Goal: Find specific page/section: Find specific page/section

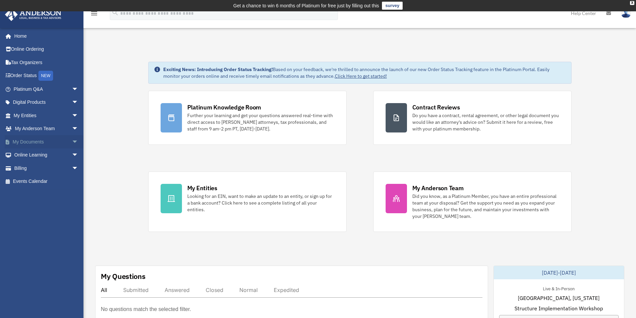
click at [34, 142] on link "My Documents arrow_drop_down" at bounding box center [47, 141] width 84 height 13
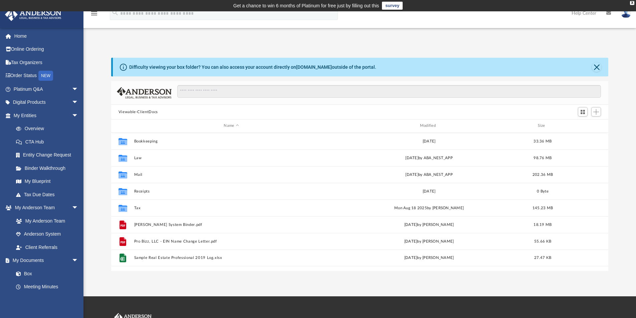
scroll to position [147, 492]
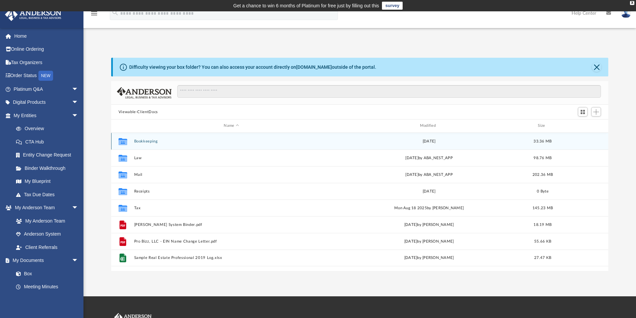
click at [144, 142] on button "Bookkeeping" at bounding box center [231, 141] width 195 height 4
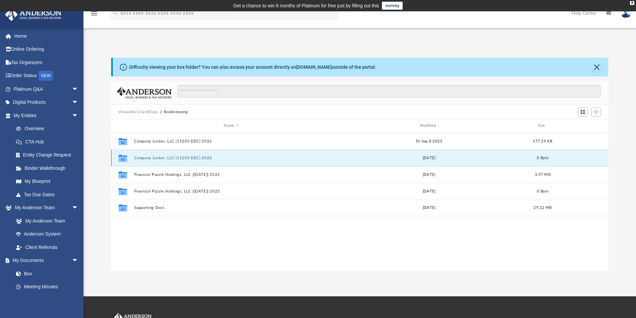
click at [191, 157] on button "Company Locker, LLC (1120S DEC) 2023" at bounding box center [231, 158] width 195 height 4
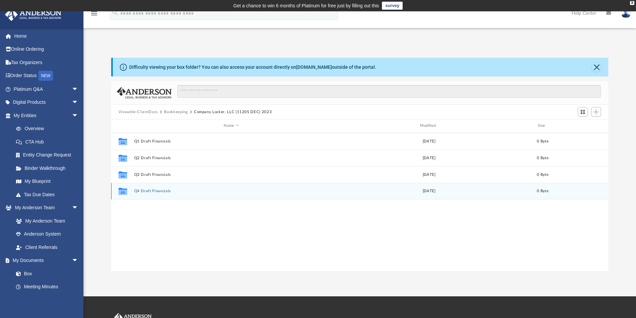
click at [161, 191] on button "Q4 Draft Financials" at bounding box center [231, 191] width 195 height 4
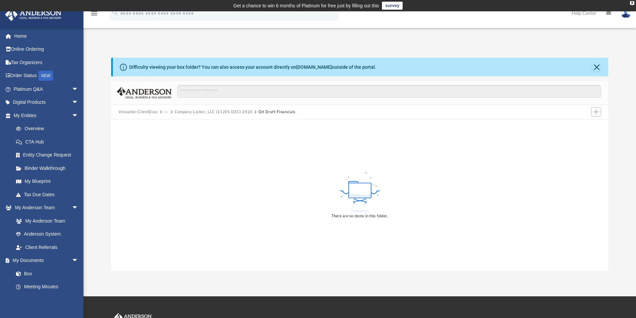
click at [138, 111] on button "Viewable-ClientDocs" at bounding box center [138, 112] width 39 height 6
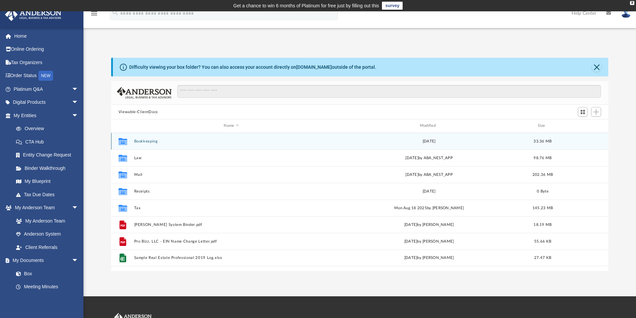
click at [151, 143] on button "Bookkeeping" at bounding box center [231, 141] width 195 height 4
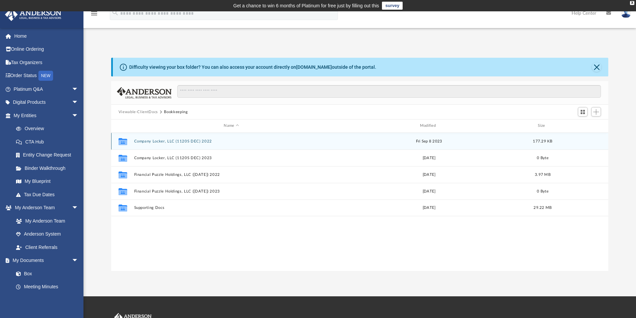
click at [151, 143] on button "Company Locker, LLC (1120S DEC) 2022" at bounding box center [231, 141] width 195 height 4
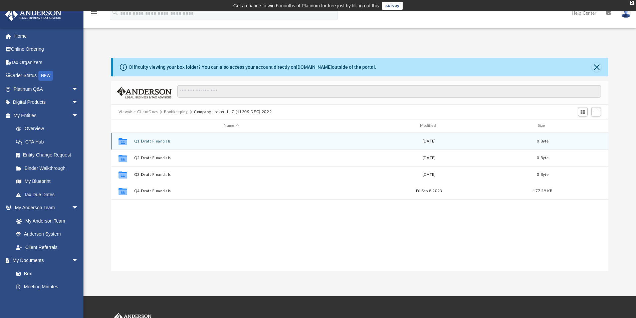
click at [151, 141] on button "Q1 Draft Financials" at bounding box center [231, 141] width 195 height 4
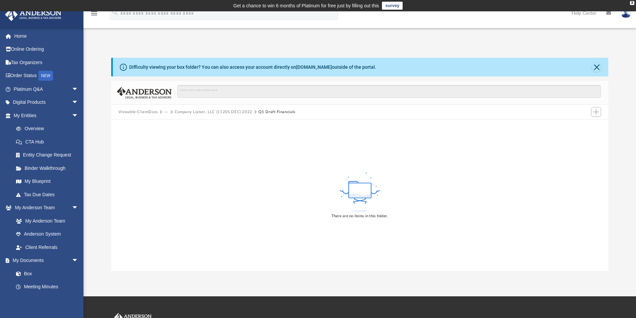
click at [144, 112] on button "Viewable-ClientDocs" at bounding box center [138, 112] width 39 height 6
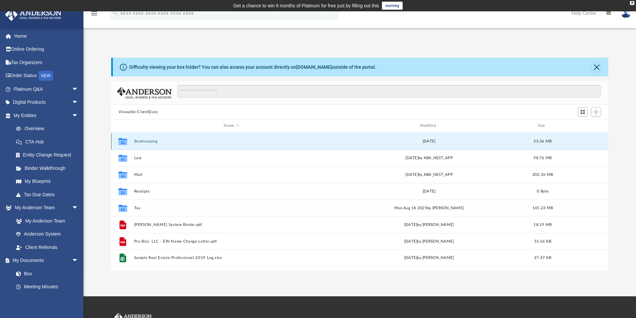
click at [145, 141] on button "Bookkeeping" at bounding box center [231, 141] width 195 height 4
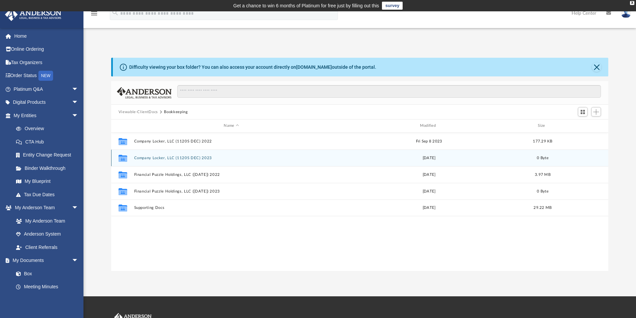
click at [161, 159] on button "Company Locker, LLC (1120S DEC) 2023" at bounding box center [231, 158] width 195 height 4
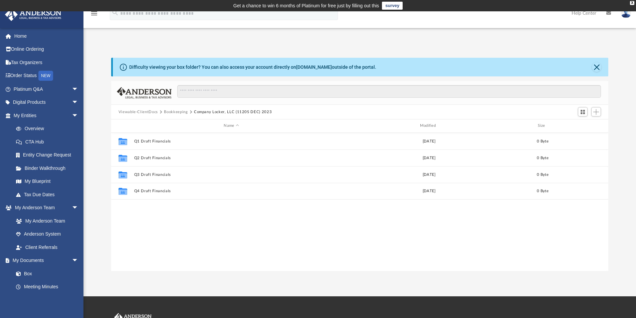
click at [148, 113] on button "Viewable-ClientDocs" at bounding box center [138, 112] width 39 height 6
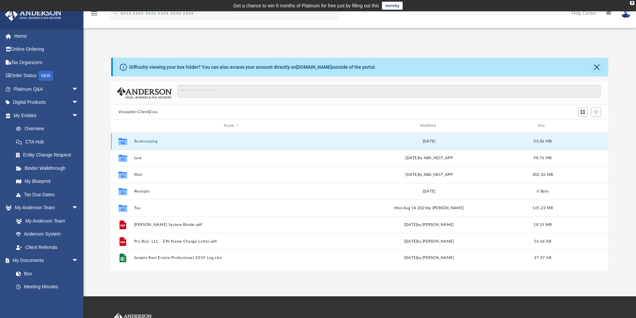
click at [150, 141] on button "Bookkeeping" at bounding box center [231, 141] width 195 height 4
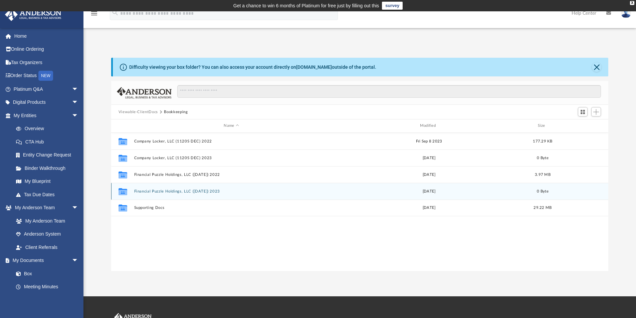
click at [153, 192] on button "Financial Puzzle Holdings, LLC ([DATE]) 2023" at bounding box center [231, 191] width 195 height 4
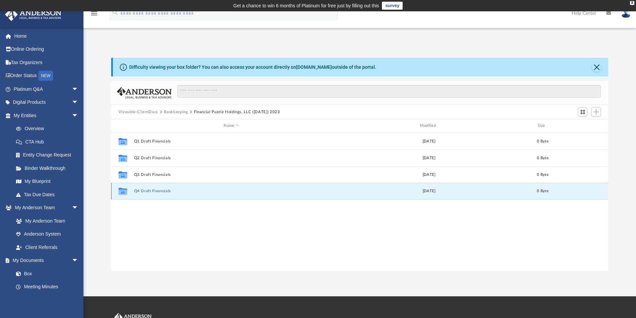
click at [153, 191] on button "Q4 Draft Financials" at bounding box center [231, 191] width 195 height 4
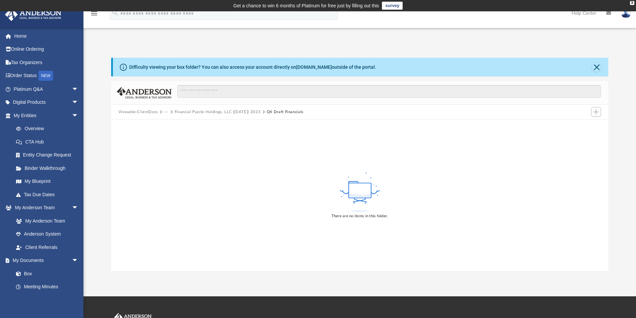
click at [143, 111] on button "Viewable-ClientDocs" at bounding box center [138, 112] width 39 height 6
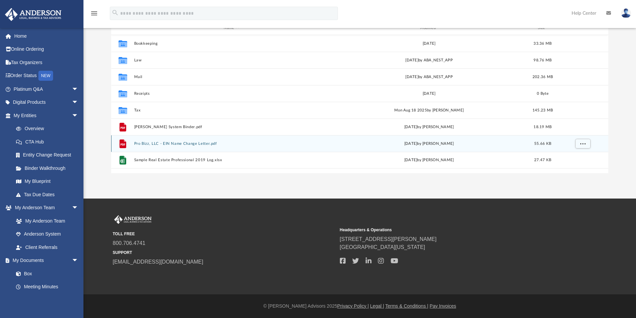
scroll to position [0, 0]
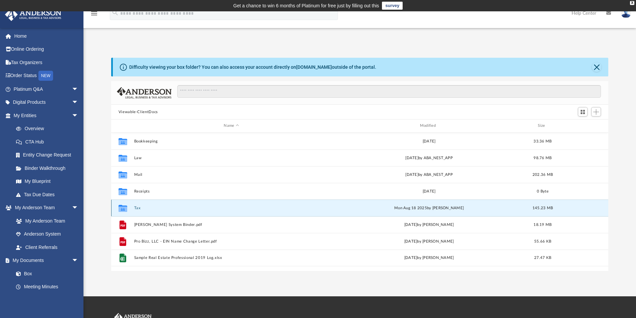
click at [137, 208] on button "Tax" at bounding box center [231, 208] width 195 height 4
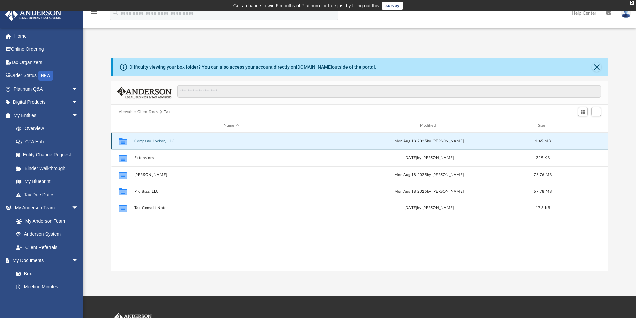
click at [159, 141] on button "Company Locker, LLC" at bounding box center [231, 141] width 195 height 4
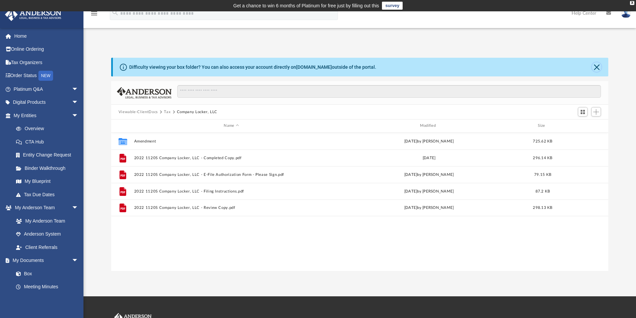
drag, startPoint x: 596, startPoint y: 67, endPoint x: 595, endPoint y: 63, distance: 3.7
click at [596, 66] on button "Close" at bounding box center [596, 66] width 9 height 9
